Goal: Transaction & Acquisition: Purchase product/service

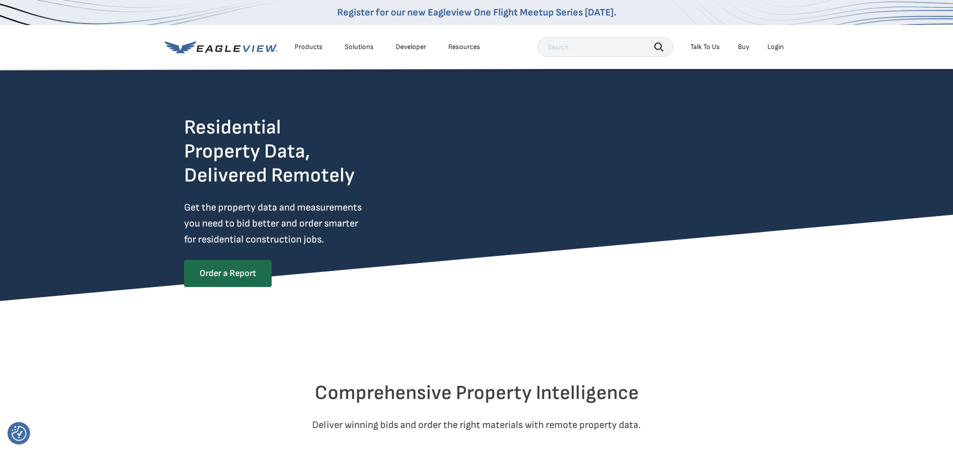
click at [775, 47] on div "Login" at bounding box center [775, 47] width 17 height 9
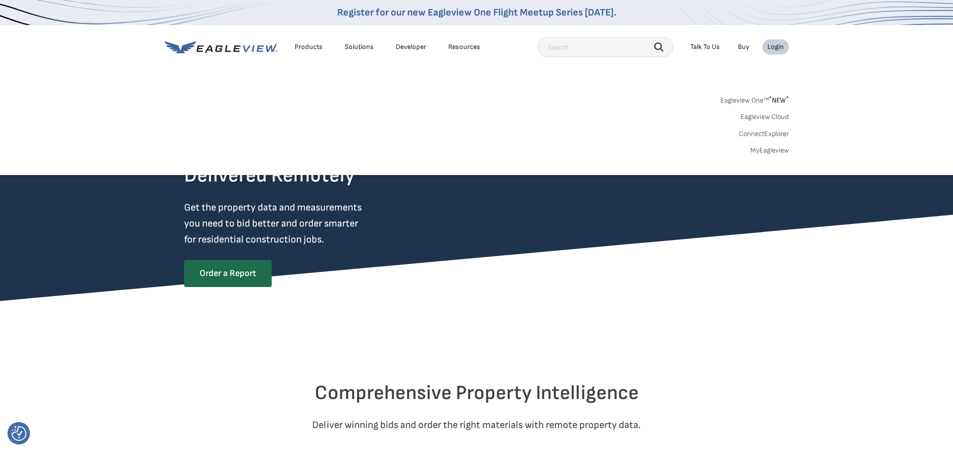
click at [755, 101] on link "Eagleview One™ * NEW *" at bounding box center [754, 99] width 69 height 12
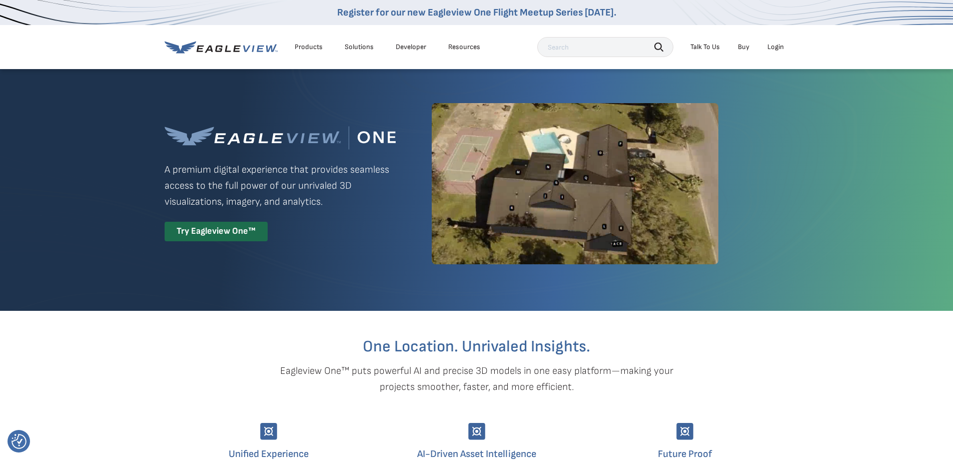
click at [773, 45] on div "Login" at bounding box center [775, 47] width 17 height 9
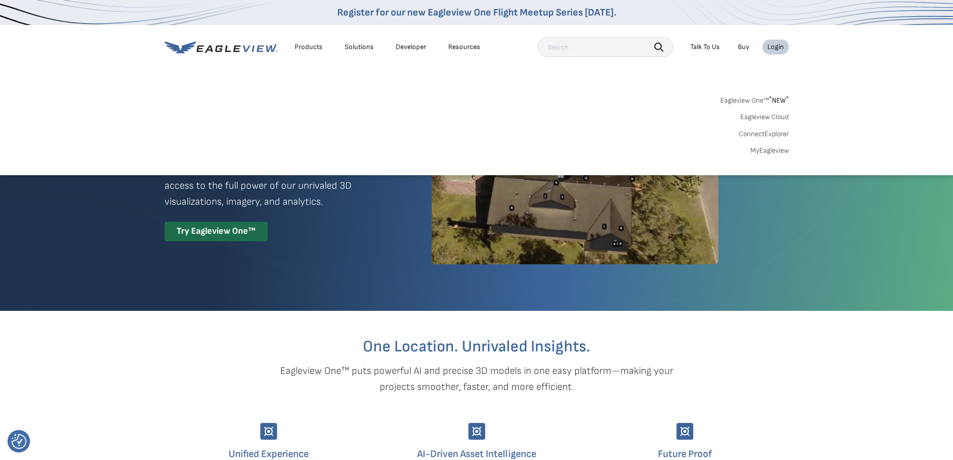
click at [759, 147] on link "MyEagleview" at bounding box center [769, 150] width 39 height 9
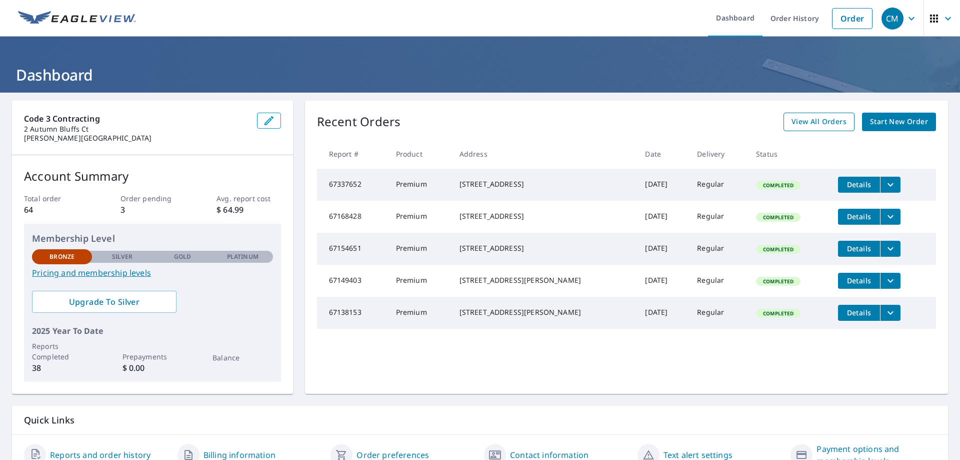
click at [826, 125] on span "View All Orders" at bounding box center [819, 122] width 55 height 13
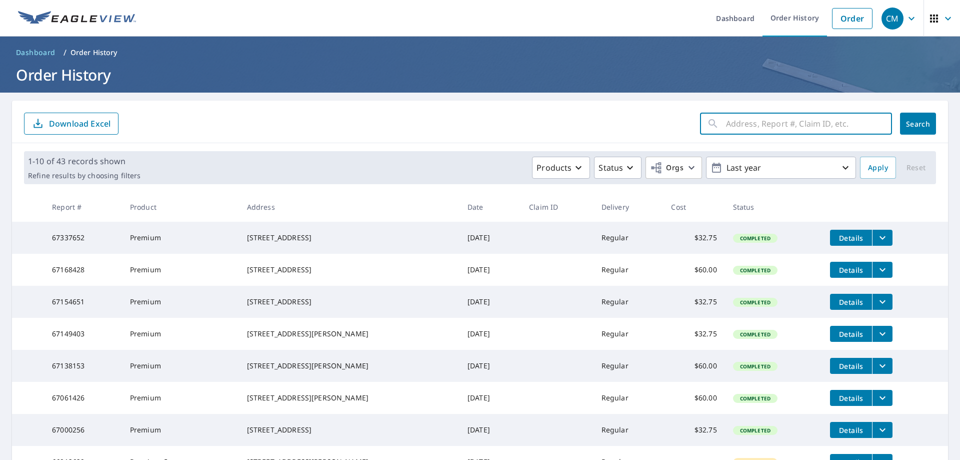
click at [742, 122] on input "text" at bounding box center [809, 124] width 166 height 28
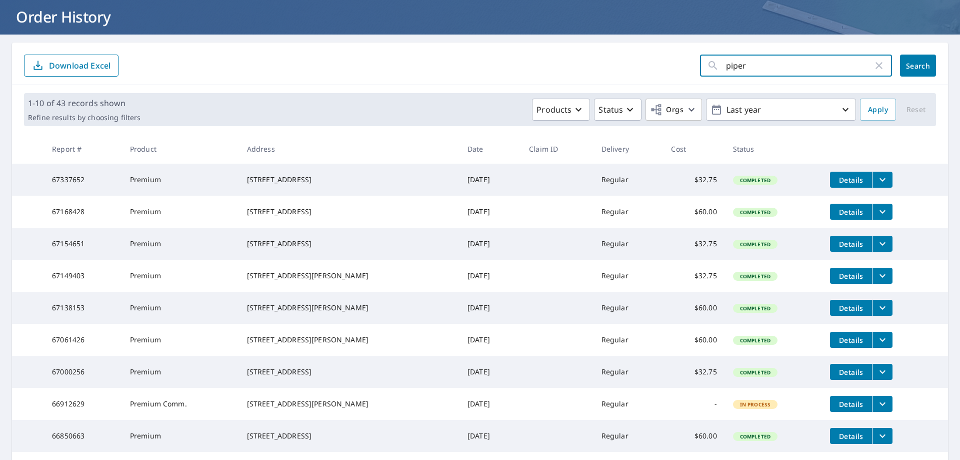
scroll to position [46, 0]
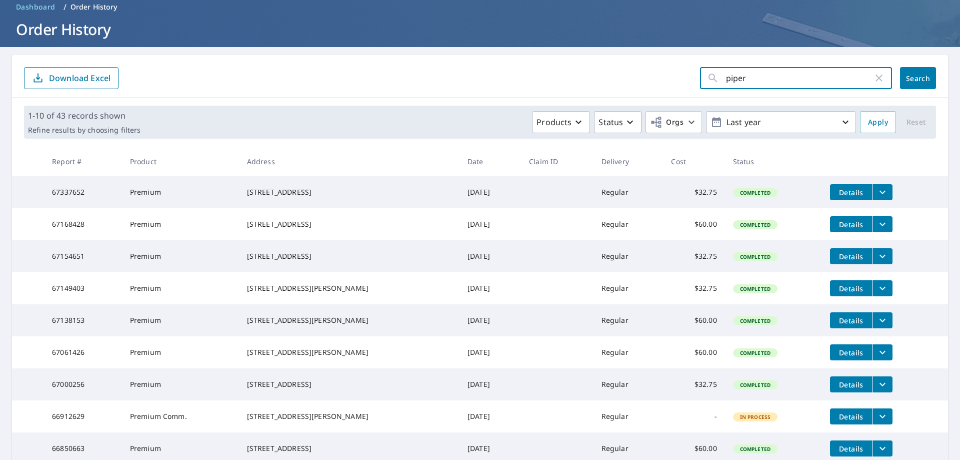
type input "piper"
click at [908, 74] on span "Search" at bounding box center [918, 79] width 20 height 10
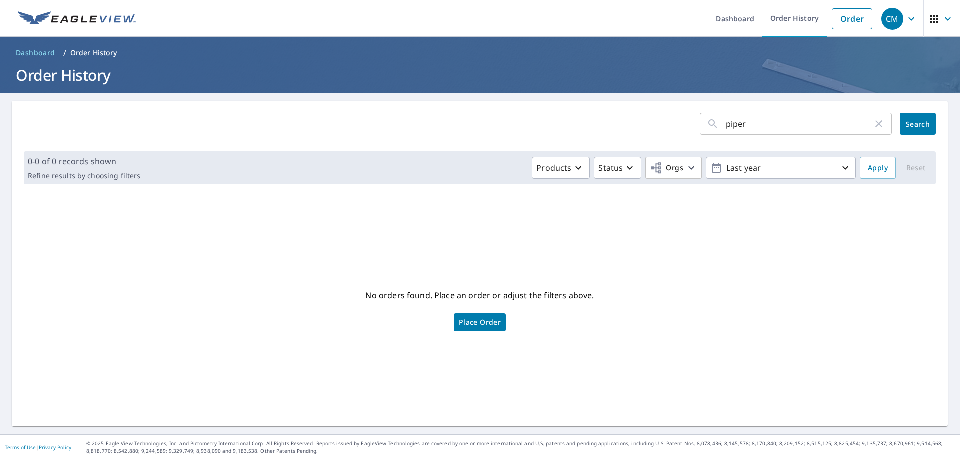
click at [744, 127] on input "piper" at bounding box center [799, 124] width 147 height 28
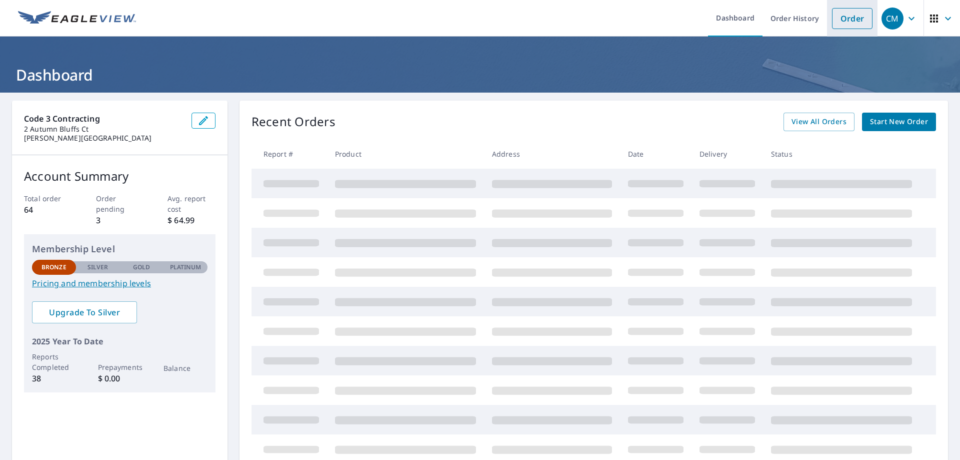
click at [850, 21] on link "Order" at bounding box center [852, 18] width 41 height 21
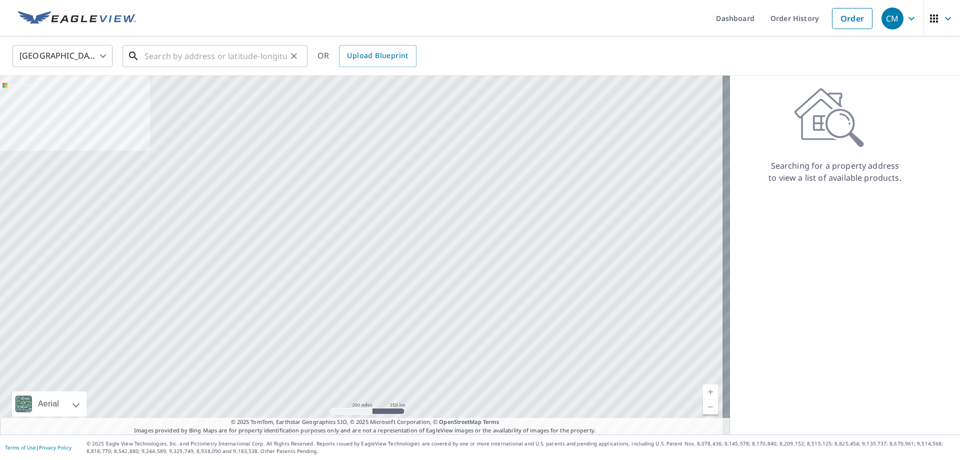
click at [166, 57] on input "text" at bounding box center [216, 56] width 143 height 28
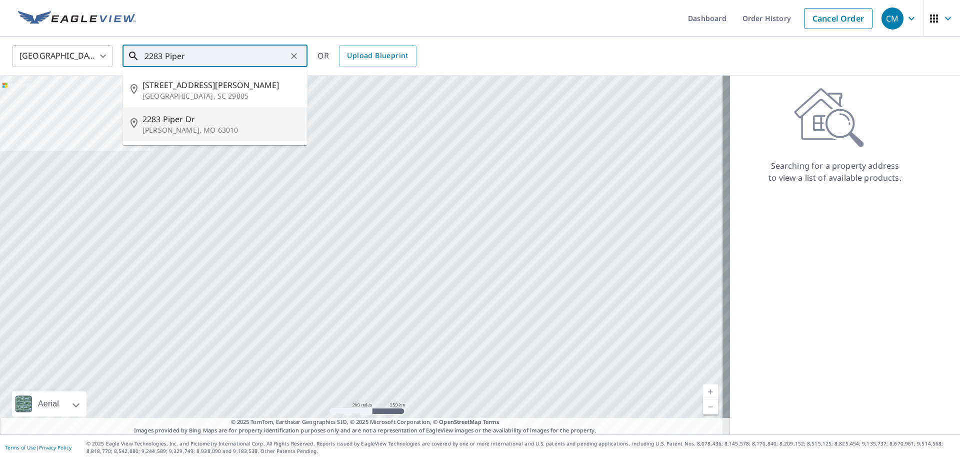
click at [215, 129] on p "Arnold, MO 63010" at bounding box center [221, 130] width 157 height 10
type input "2283 Piper Dr Arnold, MO 63010"
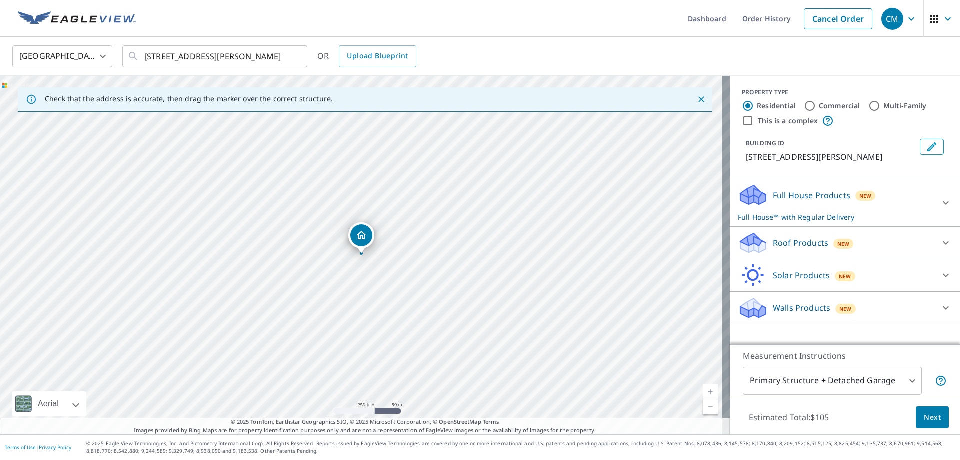
click at [913, 208] on div "Full House Products New Full House™ with Regular Delivery" at bounding box center [836, 202] width 196 height 39
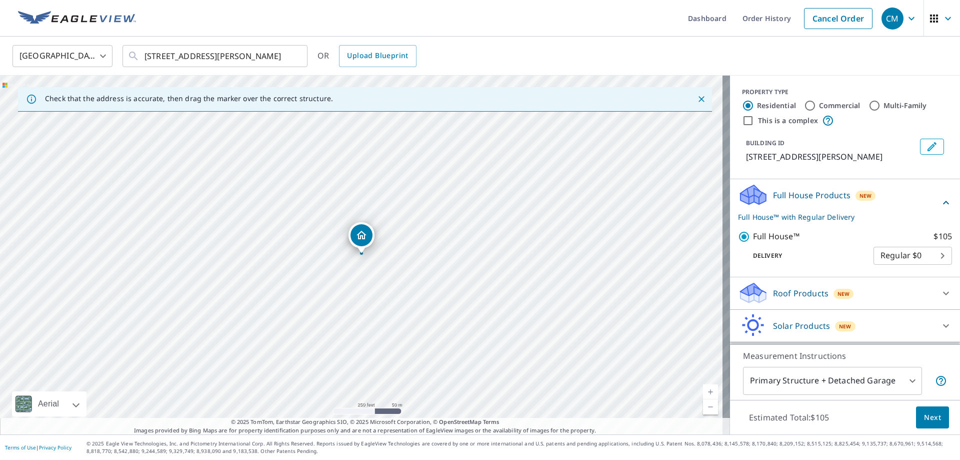
click at [866, 291] on div "Roof Products New" at bounding box center [836, 293] width 196 height 24
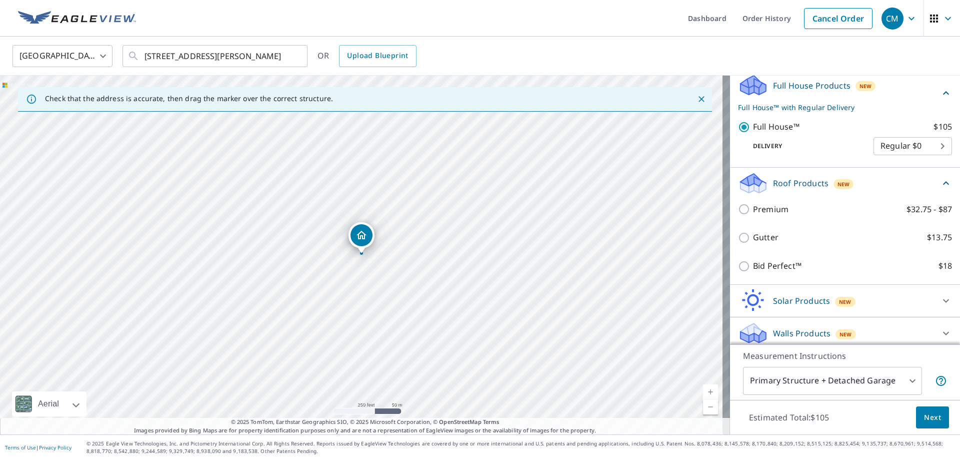
scroll to position [115, 0]
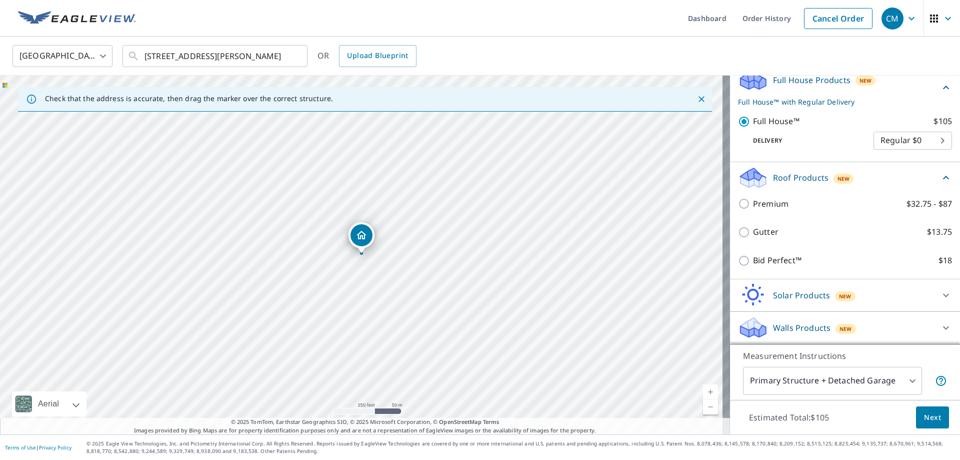
click at [866, 291] on div "Solar Products New" at bounding box center [836, 295] width 196 height 24
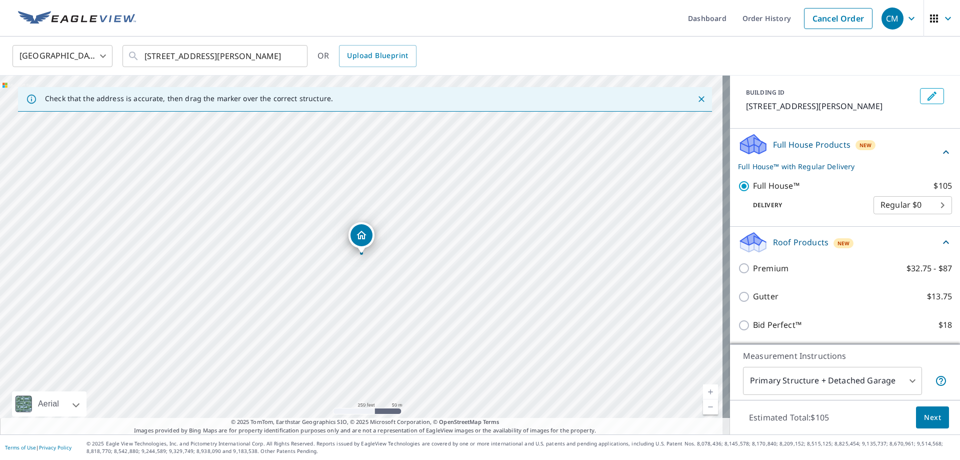
scroll to position [41, 0]
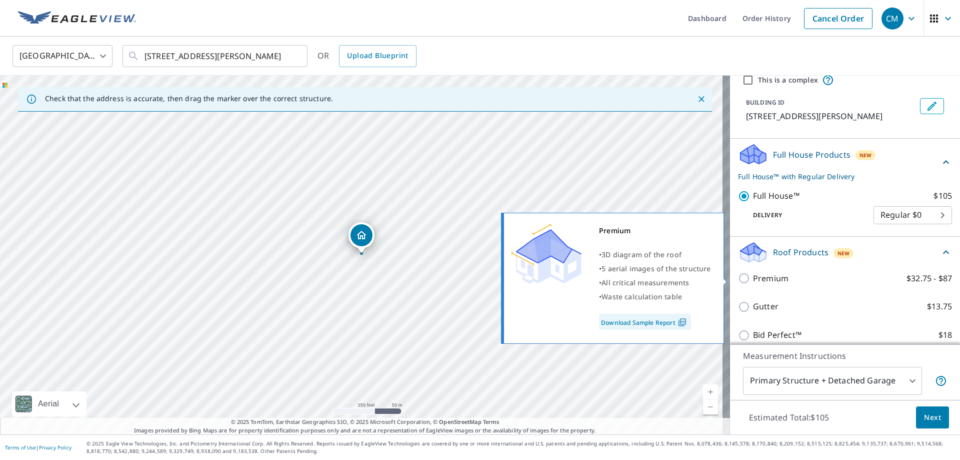
click at [738, 277] on input "Premium $32.75 - $87" at bounding box center [745, 278] width 15 height 12
checkbox input "true"
checkbox input "false"
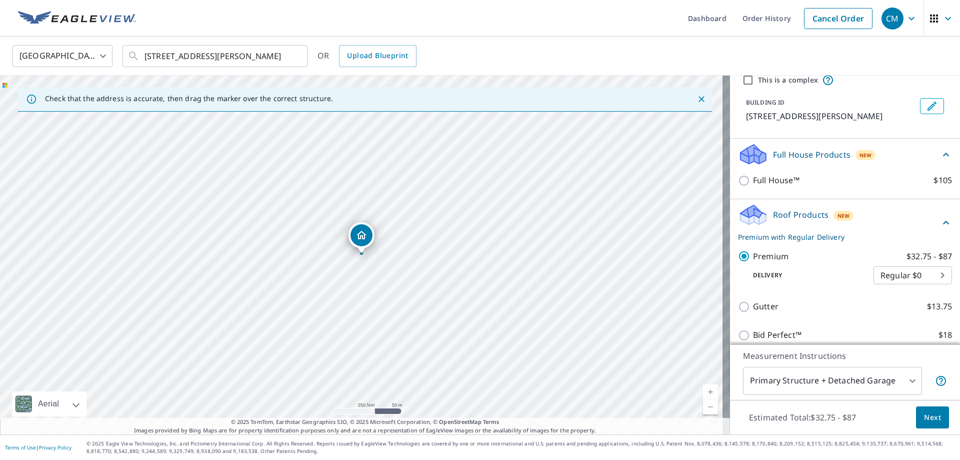
scroll to position [0, 0]
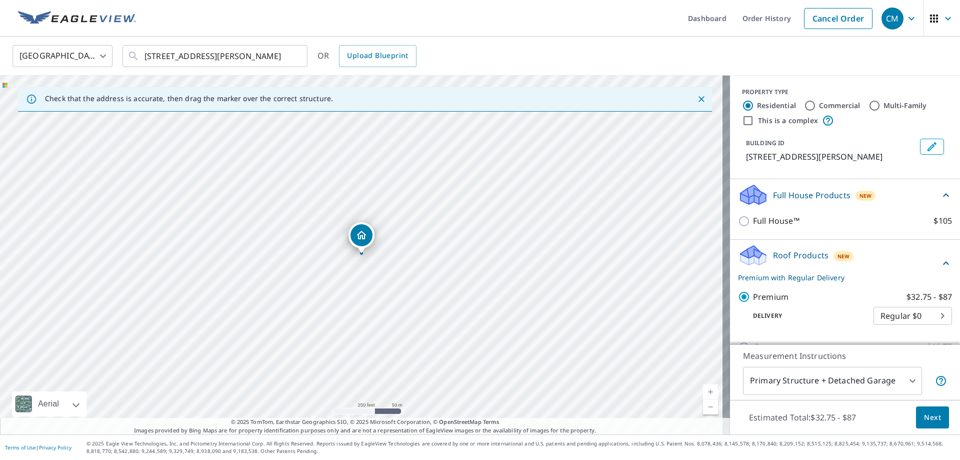
click at [930, 415] on span "Next" at bounding box center [932, 417] width 17 height 13
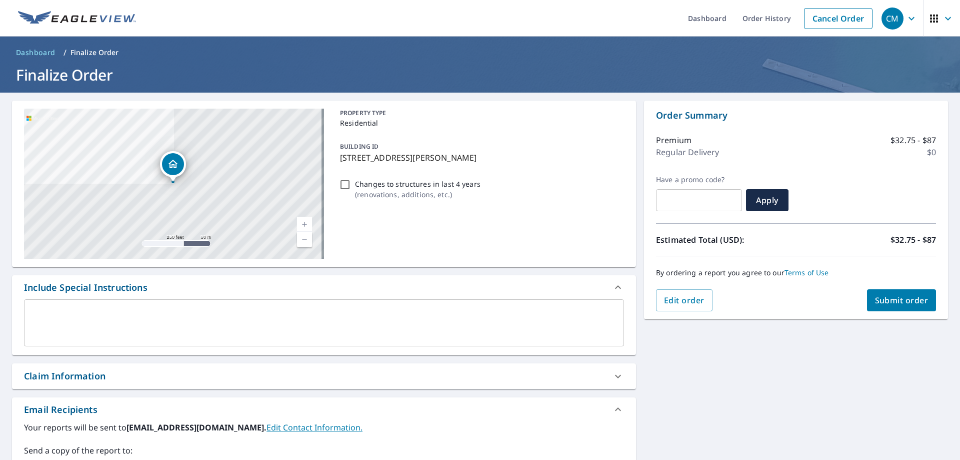
click at [898, 296] on span "Submit order" at bounding box center [902, 300] width 54 height 11
